Goal: Task Accomplishment & Management: Manage account settings

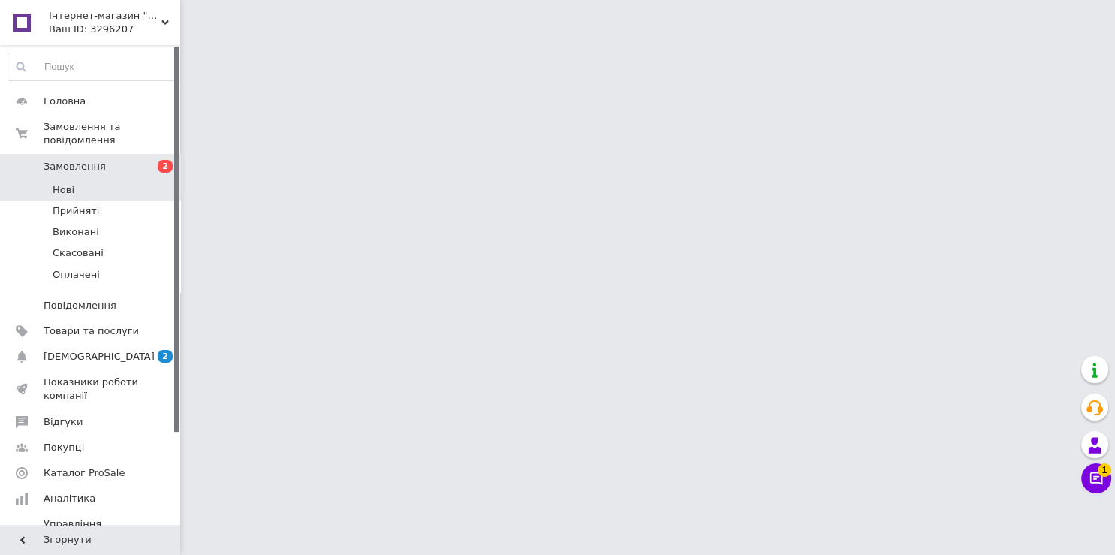
click at [65, 183] on span "Нові" at bounding box center [64, 190] width 22 height 14
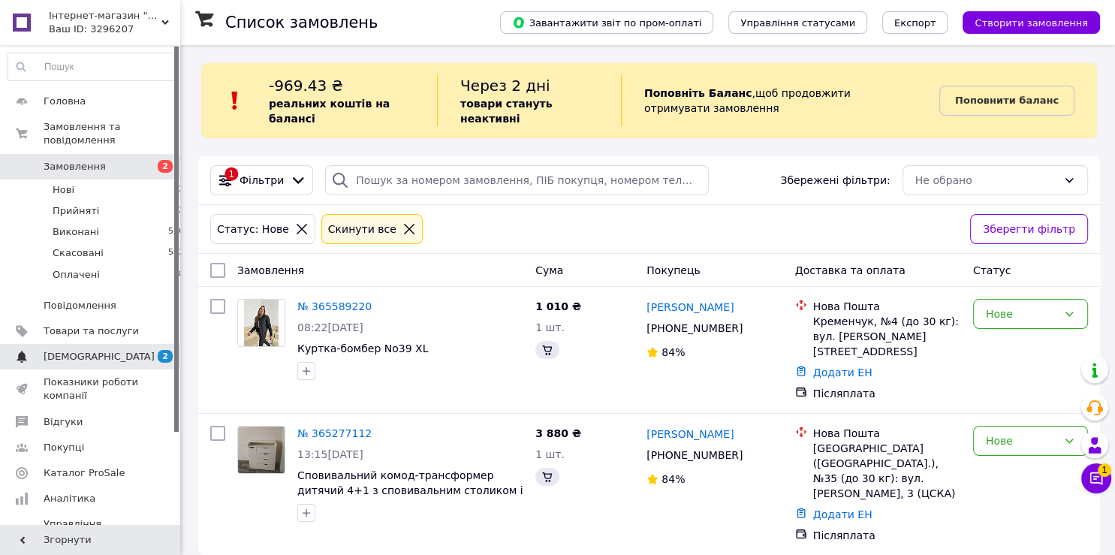
click at [76, 350] on span "[DEMOGRAPHIC_DATA]" at bounding box center [99, 357] width 111 height 14
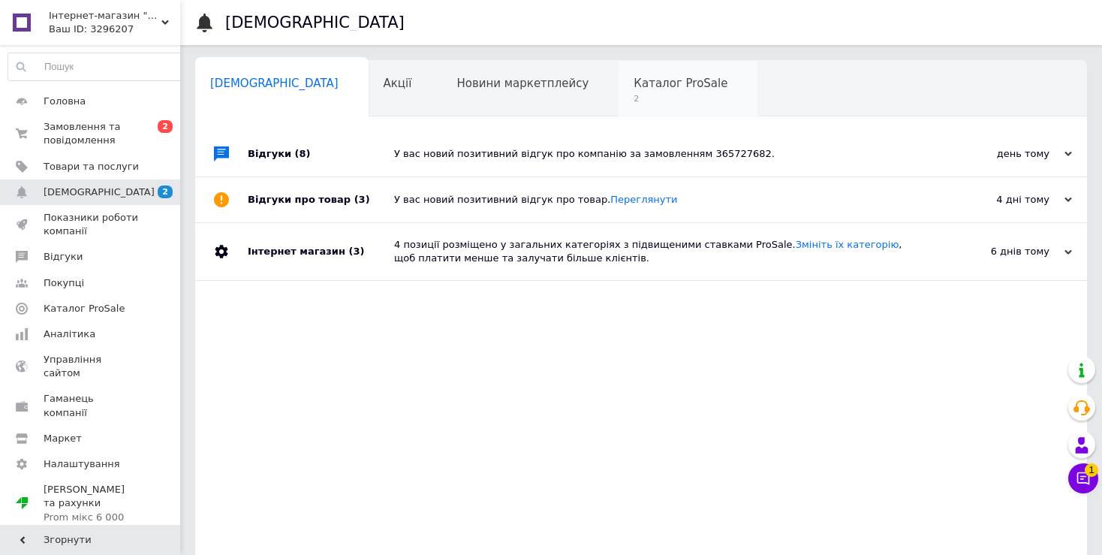
click at [634, 84] on span "Каталог ProSale" at bounding box center [681, 84] width 94 height 14
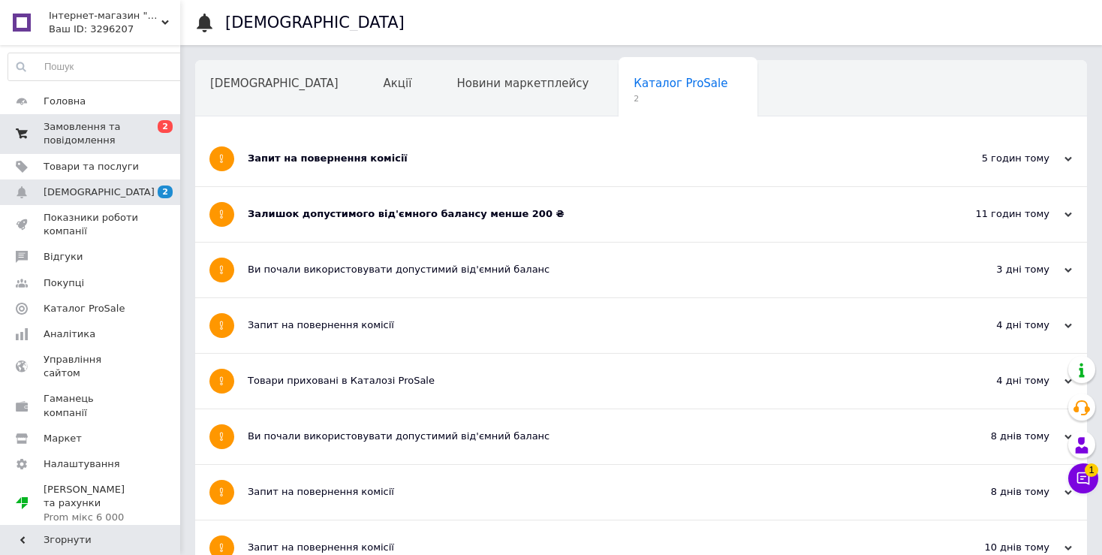
click at [101, 125] on span "Замовлення та повідомлення" at bounding box center [91, 133] width 95 height 27
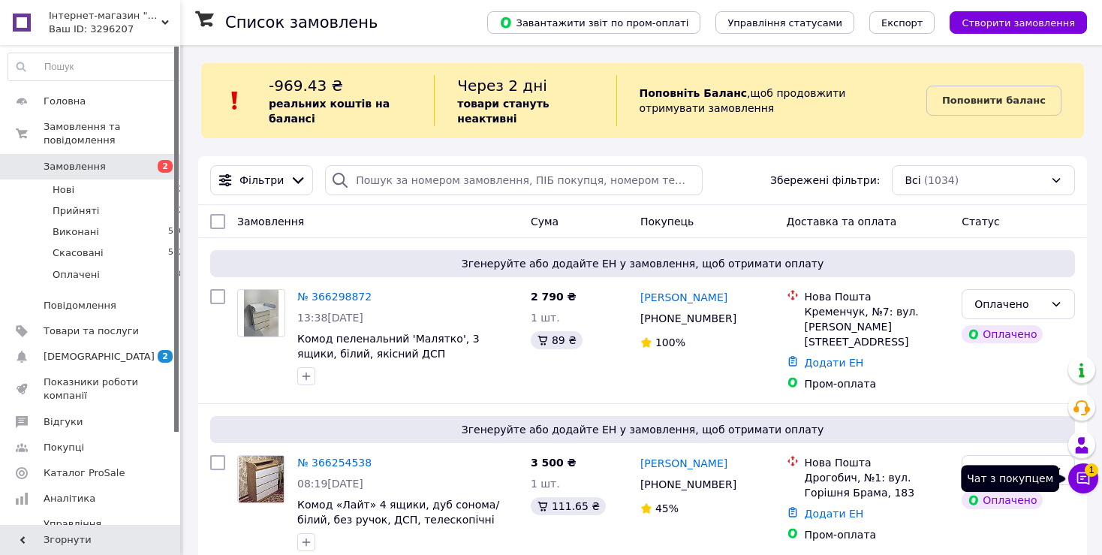
click at [1084, 479] on icon at bounding box center [1084, 478] width 13 height 13
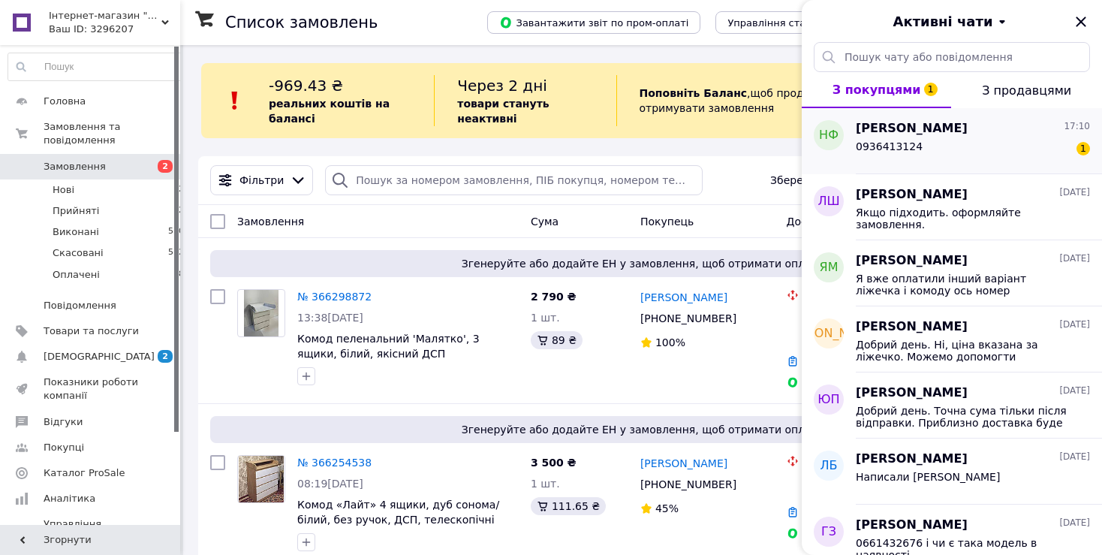
click at [943, 132] on span "[PERSON_NAME]" at bounding box center [912, 128] width 112 height 17
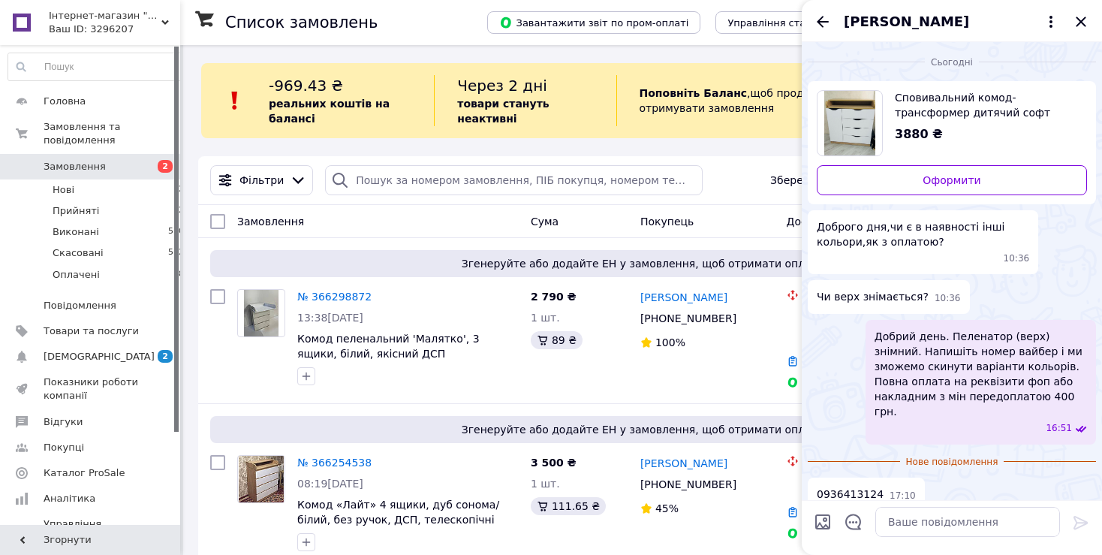
scroll to position [1, 0]
click at [821, 18] on icon "Назад" at bounding box center [823, 21] width 12 height 11
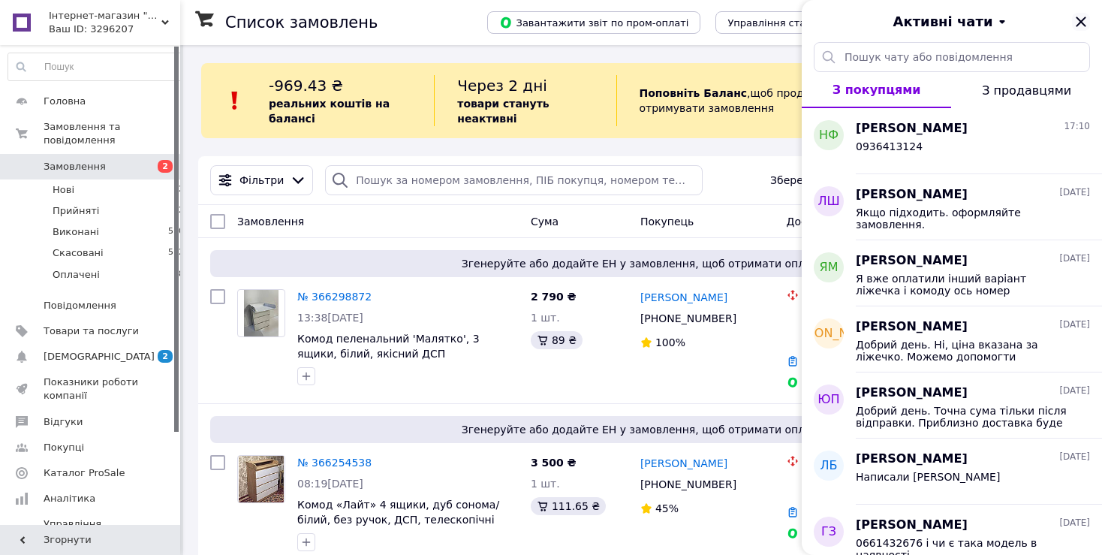
click at [1083, 18] on icon "Закрити" at bounding box center [1081, 22] width 18 height 18
